Goal: Information Seeking & Learning: Learn about a topic

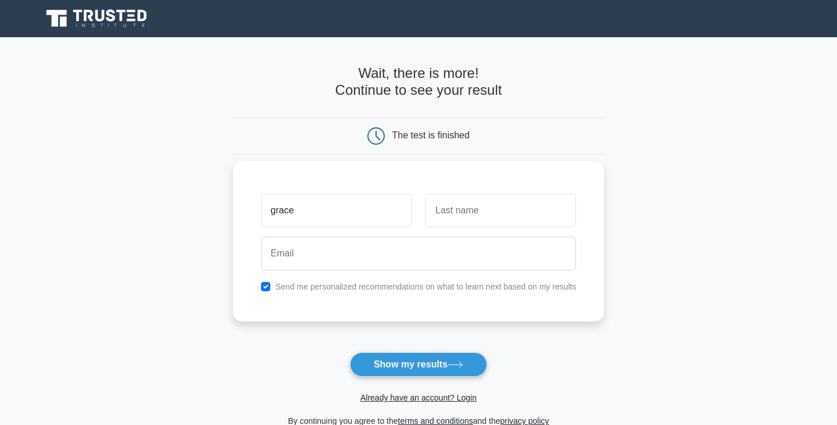
type input "grace"
click at [515, 213] on input "text" at bounding box center [500, 210] width 150 height 34
type input "flowers"
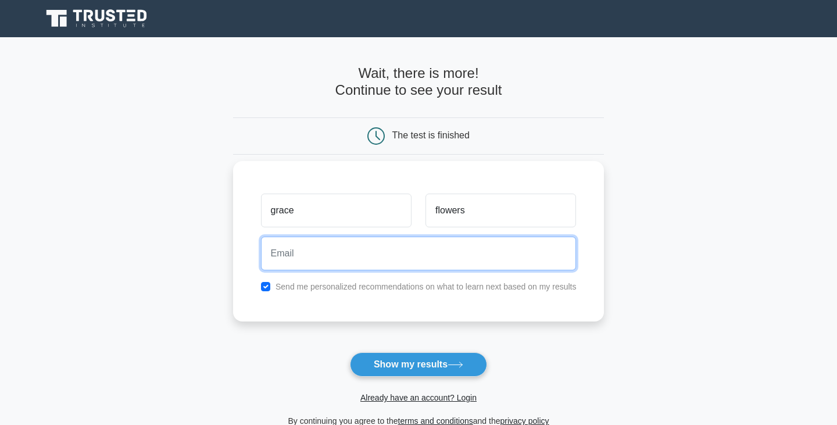
click at [476, 257] on input "email" at bounding box center [418, 253] width 315 height 34
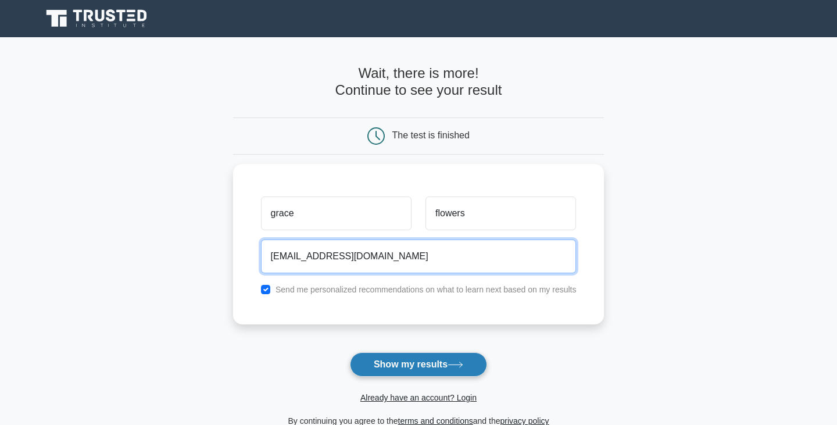
type input "Graceflowerrs@gmail.com"
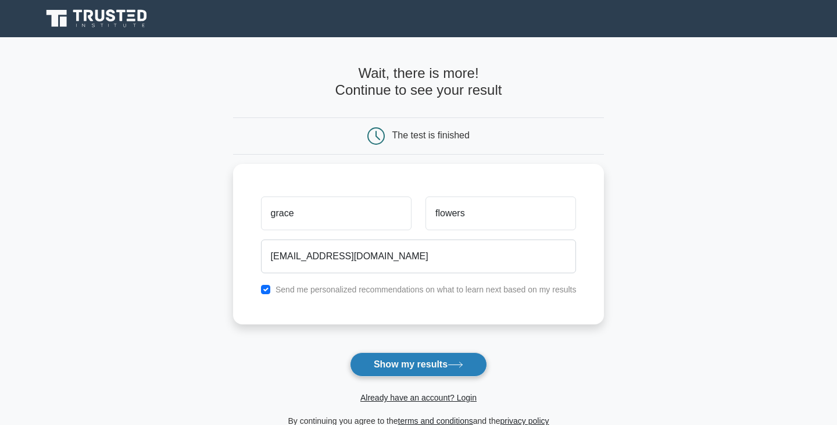
click at [419, 363] on button "Show my results" at bounding box center [418, 364] width 137 height 24
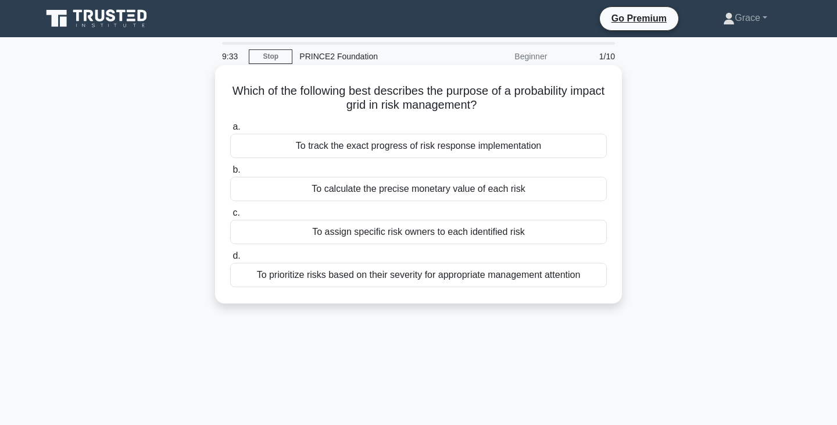
click at [345, 280] on div "To prioritize risks based on their severity for appropriate management attention" at bounding box center [418, 275] width 376 height 24
click at [230, 260] on input "d. To prioritize risks based on their severity for appropriate management atten…" at bounding box center [230, 256] width 0 height 8
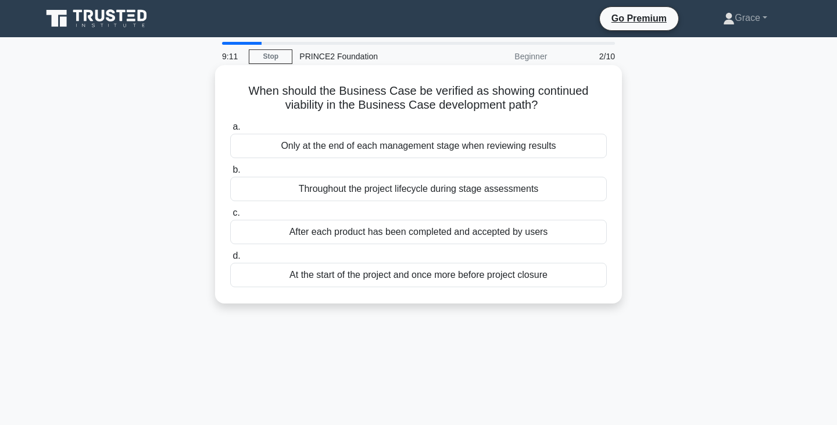
click at [378, 195] on div "Throughout the project lifecycle during stage assessments" at bounding box center [418, 189] width 376 height 24
click at [230, 174] on input "b. Throughout the project lifecycle during stage assessments" at bounding box center [230, 170] width 0 height 8
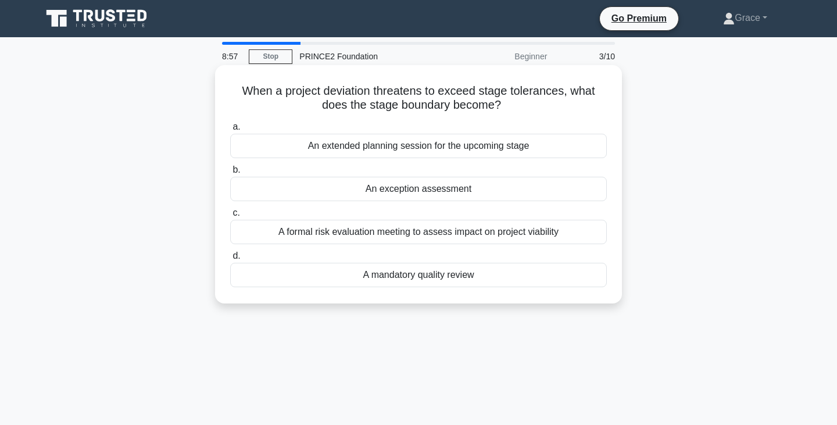
click at [404, 190] on div "An exception assessment" at bounding box center [418, 189] width 376 height 24
click at [230, 174] on input "b. An exception assessment" at bounding box center [230, 170] width 0 height 8
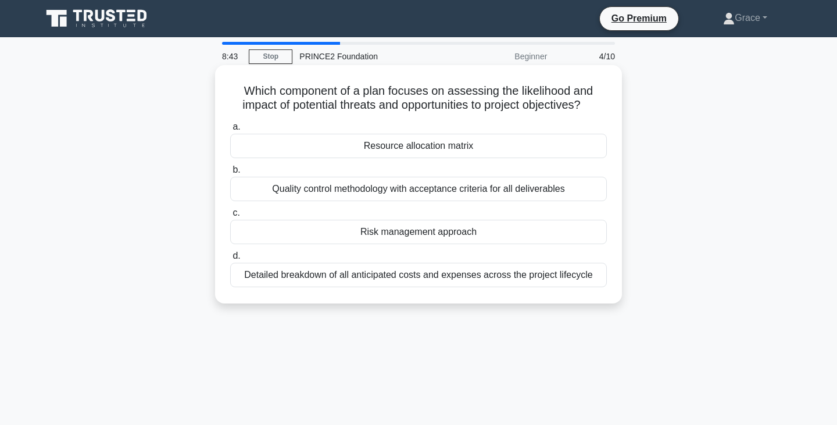
click at [446, 233] on div "Risk management approach" at bounding box center [418, 232] width 376 height 24
click at [230, 217] on input "c. Risk management approach" at bounding box center [230, 213] width 0 height 8
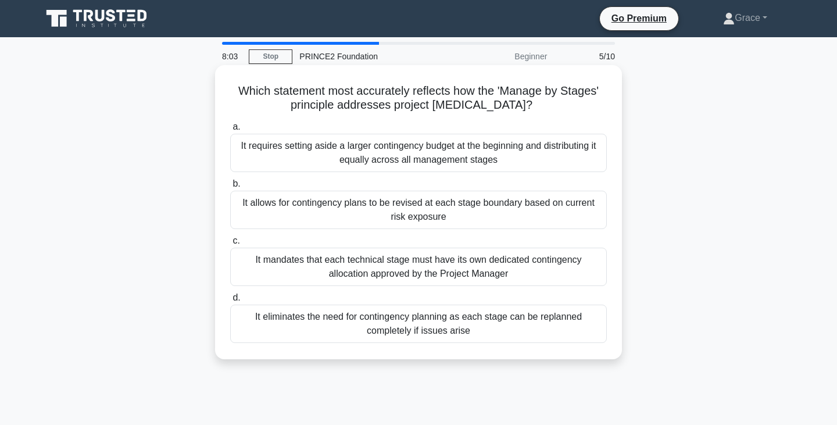
click at [307, 210] on div "It allows for contingency plans to be revised at each stage boundary based on c…" at bounding box center [418, 210] width 376 height 38
click at [230, 188] on input "b. It allows for contingency plans to be revised at each stage boundary based o…" at bounding box center [230, 184] width 0 height 8
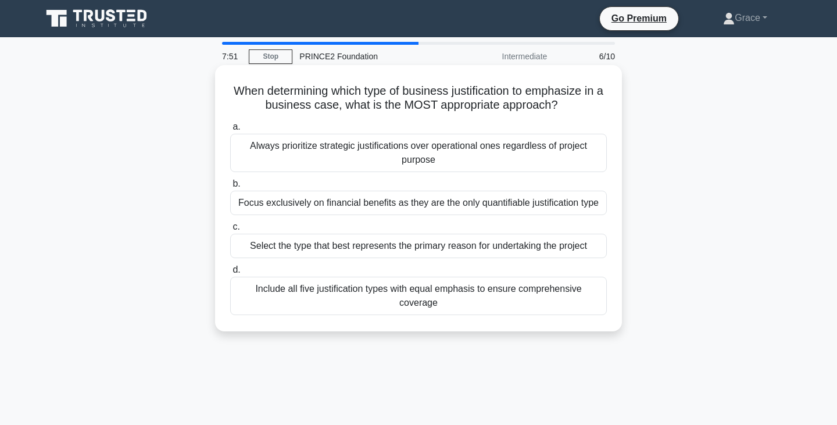
drag, startPoint x: 491, startPoint y: 103, endPoint x: 447, endPoint y: 107, distance: 44.3
click at [490, 103] on h5 "When determining which type of business justification to emphasize in a busines…" at bounding box center [418, 98] width 379 height 29
click at [494, 206] on div "Focus exclusively on financial benefits as they are the only quantifiable justi…" at bounding box center [418, 203] width 376 height 24
click at [230, 188] on input "b. Focus exclusively on financial benefits as they are the only quantifiable ju…" at bounding box center [230, 184] width 0 height 8
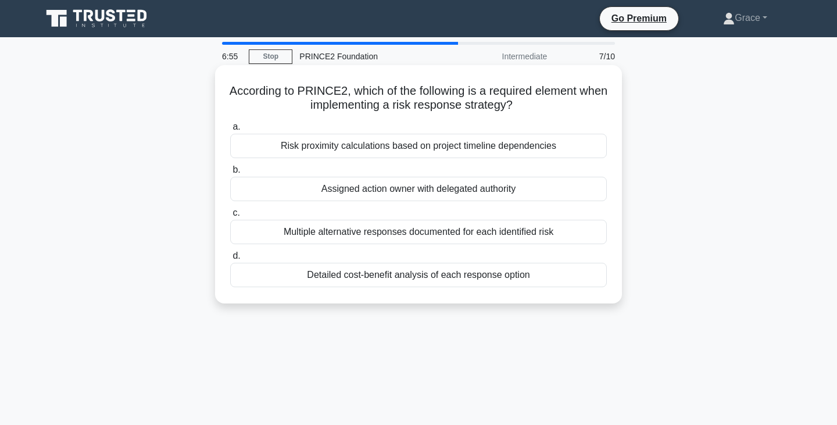
click at [381, 188] on div "Assigned action owner with delegated authority" at bounding box center [418, 189] width 376 height 24
click at [230, 174] on input "b. Assigned action owner with delegated authority" at bounding box center [230, 170] width 0 height 8
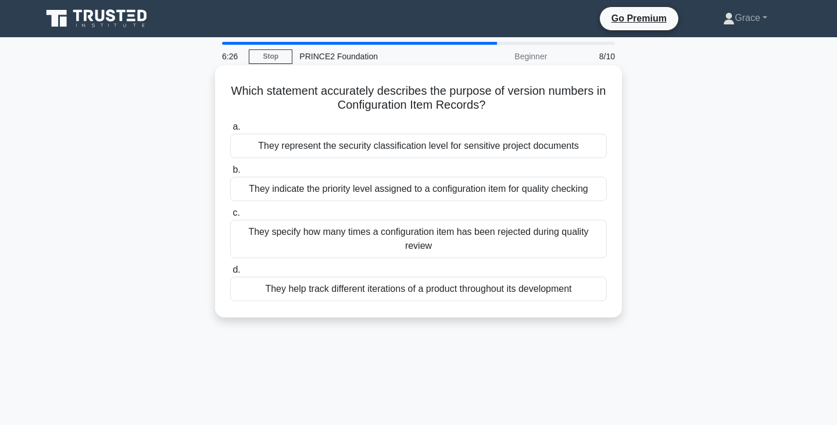
click at [455, 292] on div "They help track different iterations of a product throughout its development" at bounding box center [418, 289] width 376 height 24
click at [230, 274] on input "d. They help track different iterations of a product throughout its development" at bounding box center [230, 270] width 0 height 8
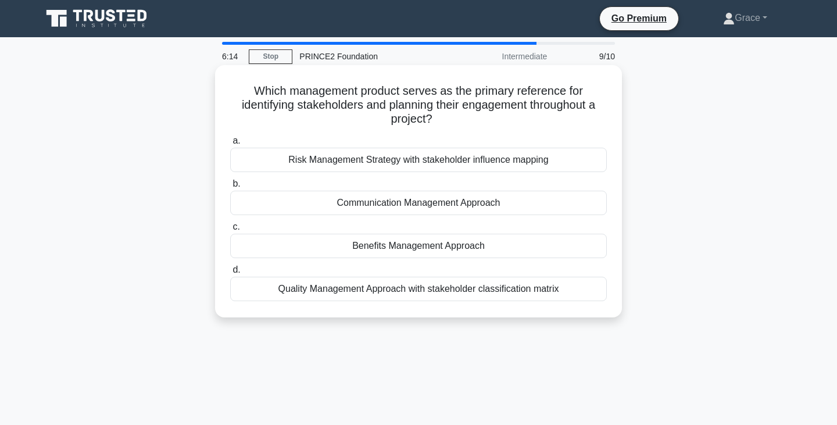
click at [350, 206] on div "Communication Management Approach" at bounding box center [418, 203] width 376 height 24
click at [230, 188] on input "b. Communication Management Approach" at bounding box center [230, 184] width 0 height 8
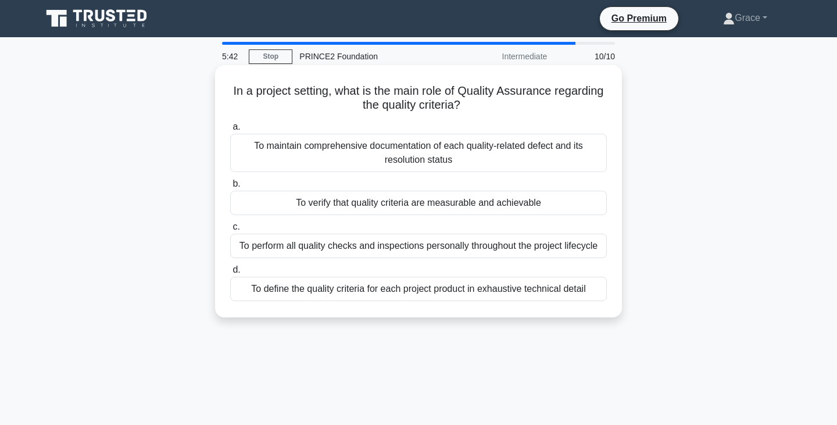
click at [481, 141] on div "To maintain comprehensive documentation of each quality-related defect and its …" at bounding box center [418, 153] width 376 height 38
click at [230, 131] on input "a. To maintain comprehensive documentation of each quality-related defect and i…" at bounding box center [230, 127] width 0 height 8
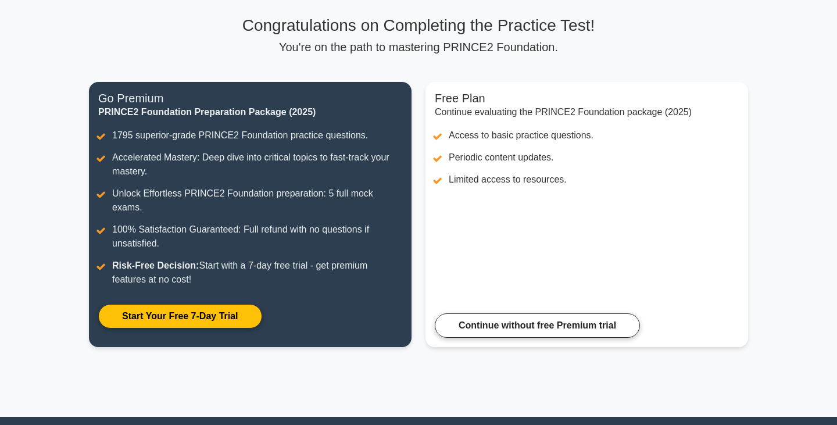
scroll to position [76, 0]
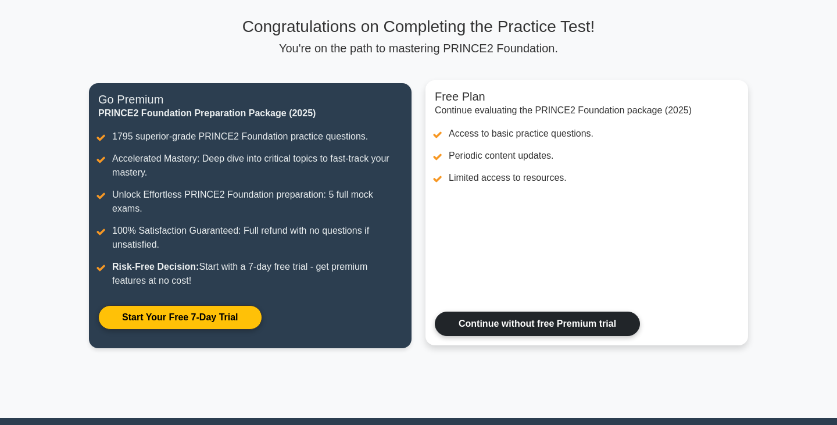
click at [503, 313] on link "Continue without free Premium trial" at bounding box center [537, 323] width 205 height 24
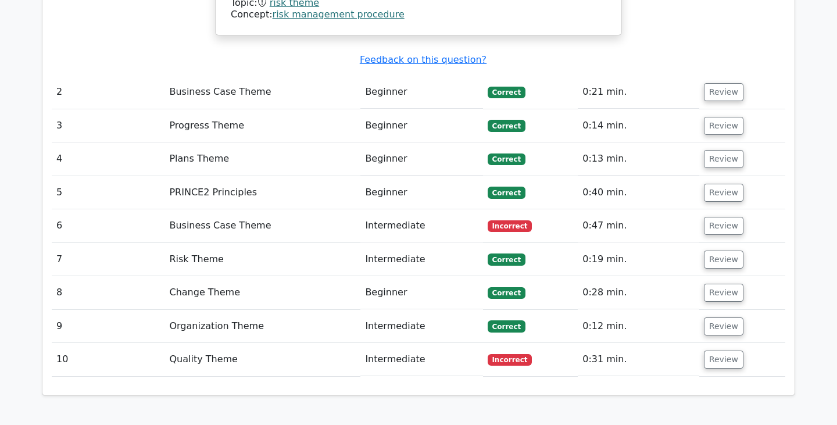
scroll to position [1519, 0]
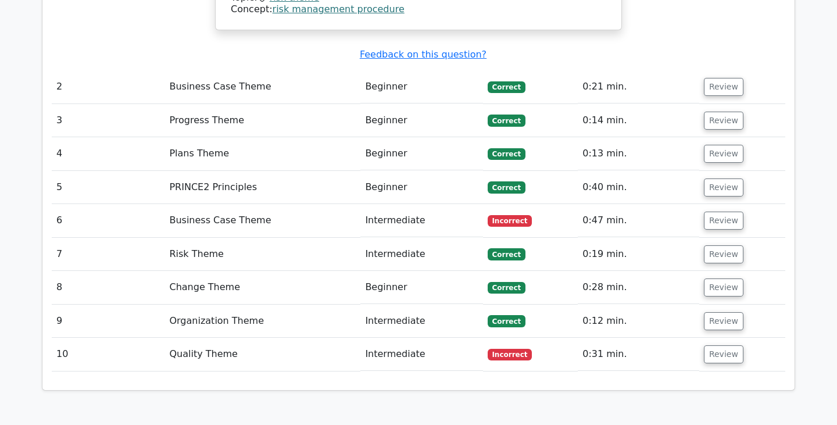
click at [498, 204] on td "Incorrect" at bounding box center [530, 220] width 95 height 33
click at [512, 338] on td "Incorrect" at bounding box center [530, 354] width 95 height 33
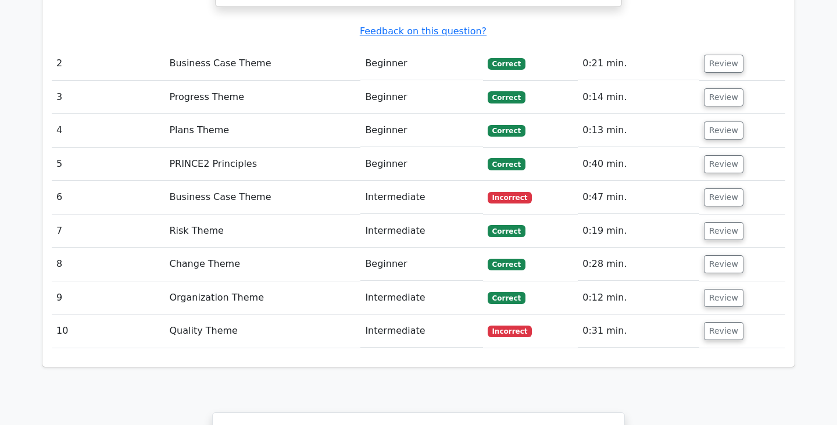
scroll to position [1680, 0]
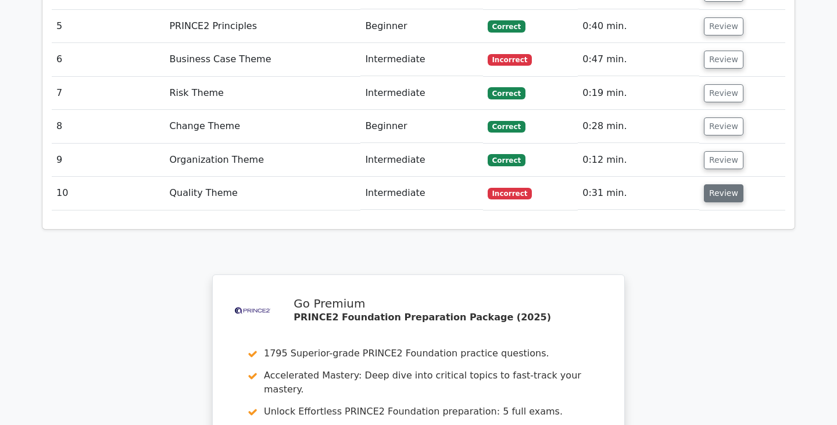
click at [723, 184] on button "Review" at bounding box center [724, 193] width 40 height 18
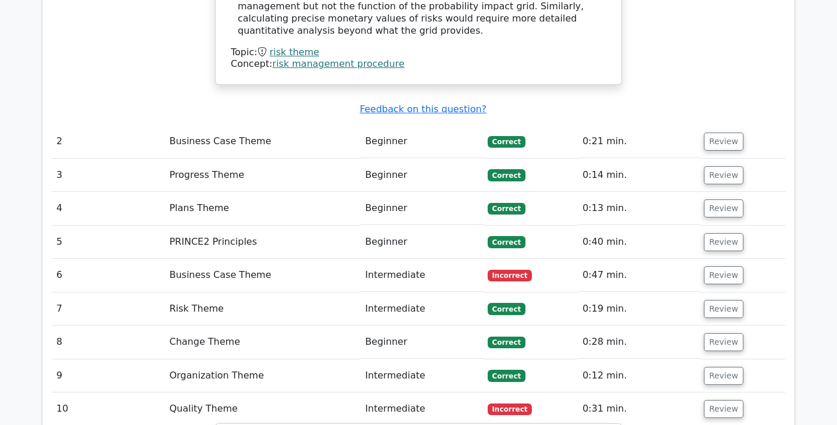
scroll to position [1465, 0]
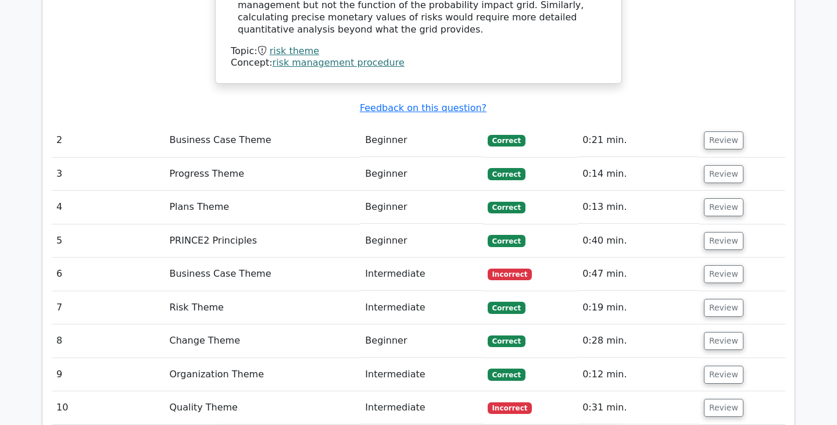
click at [727, 257] on td "Review" at bounding box center [742, 273] width 86 height 33
click at [726, 265] on button "Review" at bounding box center [724, 274] width 40 height 18
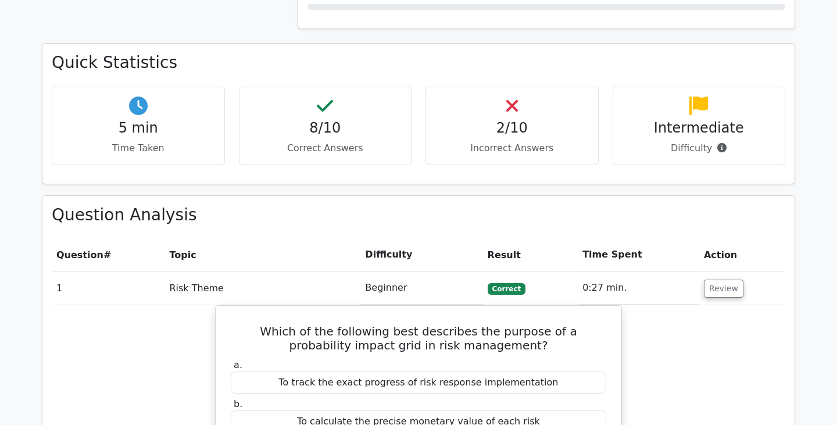
scroll to position [752, 0]
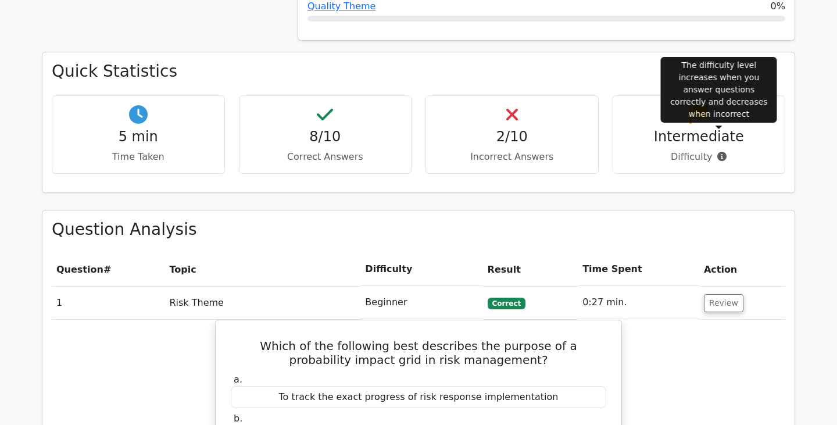
click at [720, 152] on icon at bounding box center [721, 156] width 9 height 9
